Goal: Book appointment/travel/reservation

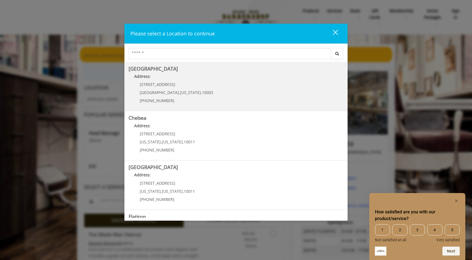
click at [258, 98] on Village "[GEOGRAPHIC_DATA] Address: [STREET_ADDRESS][US_STATE] (212) 598-1840" at bounding box center [236, 86] width 215 height 41
